Goal: Find specific page/section: Find specific page/section

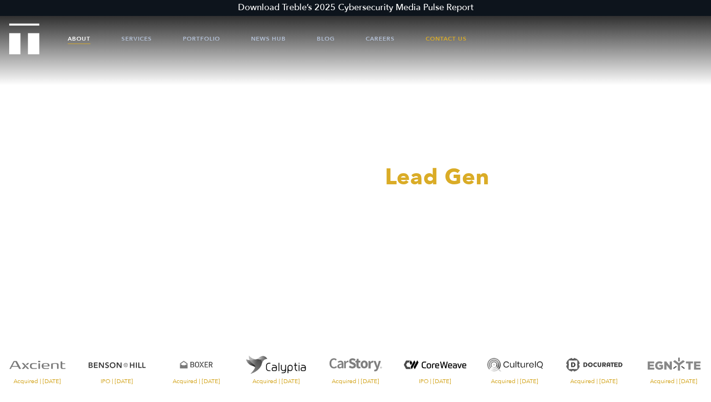
click at [79, 39] on link "About" at bounding box center [79, 38] width 23 height 29
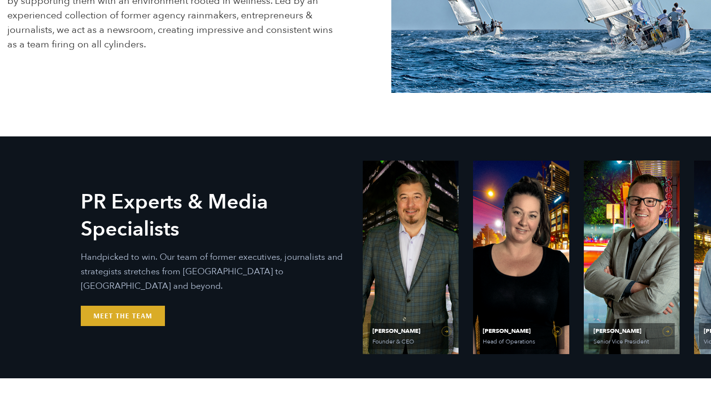
scroll to position [317, 0]
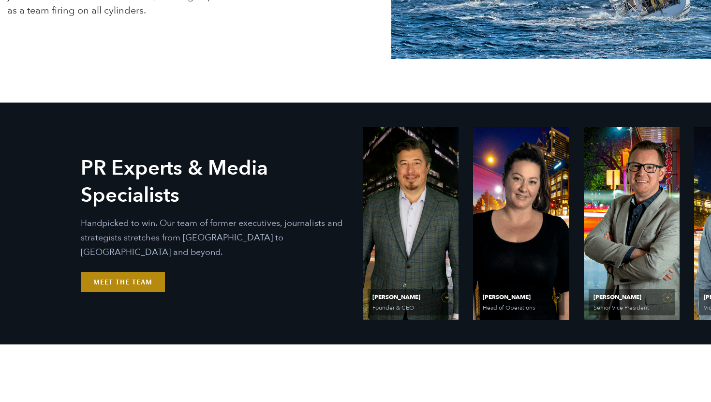
click at [149, 272] on link "Meet the Team" at bounding box center [123, 282] width 84 height 20
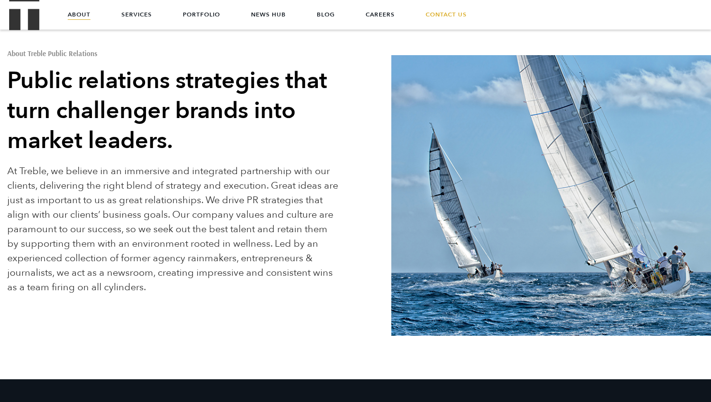
scroll to position [0, 0]
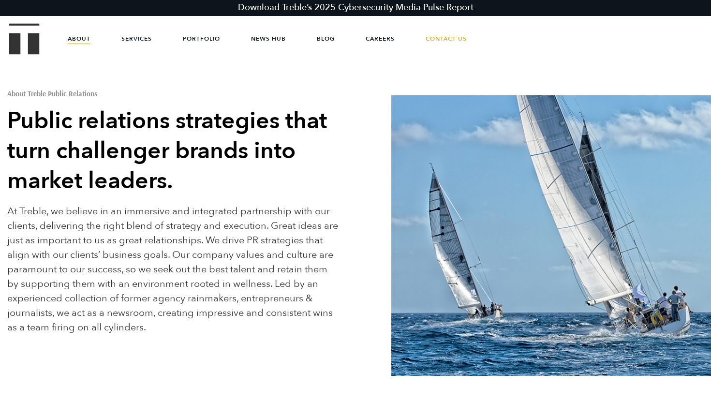
click at [26, 43] on img "Treble logo" at bounding box center [24, 38] width 30 height 31
